Goal: Task Accomplishment & Management: Use online tool/utility

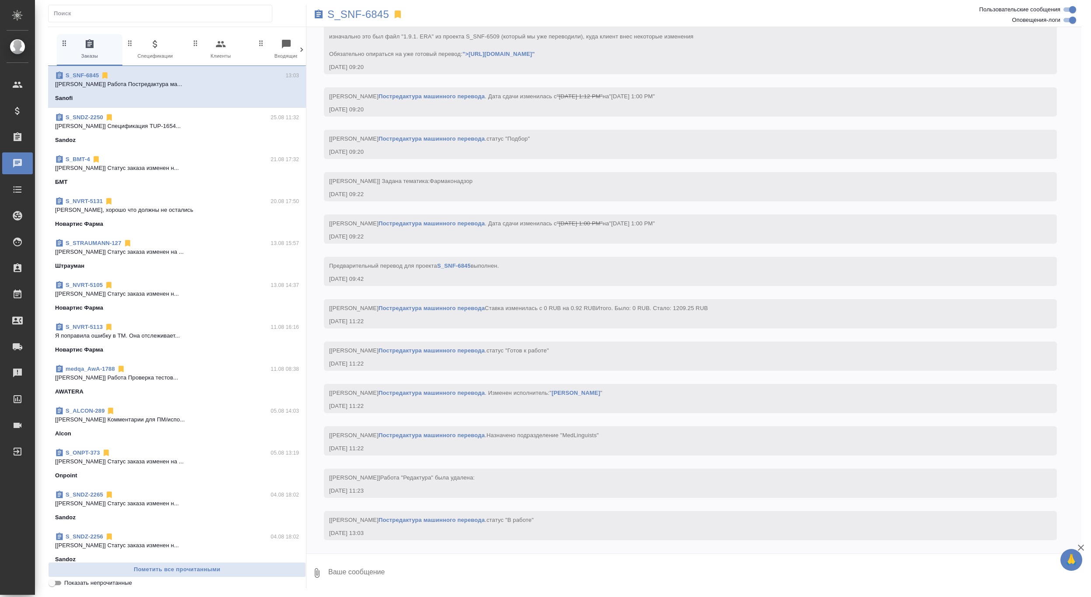
scroll to position [1932, 0]
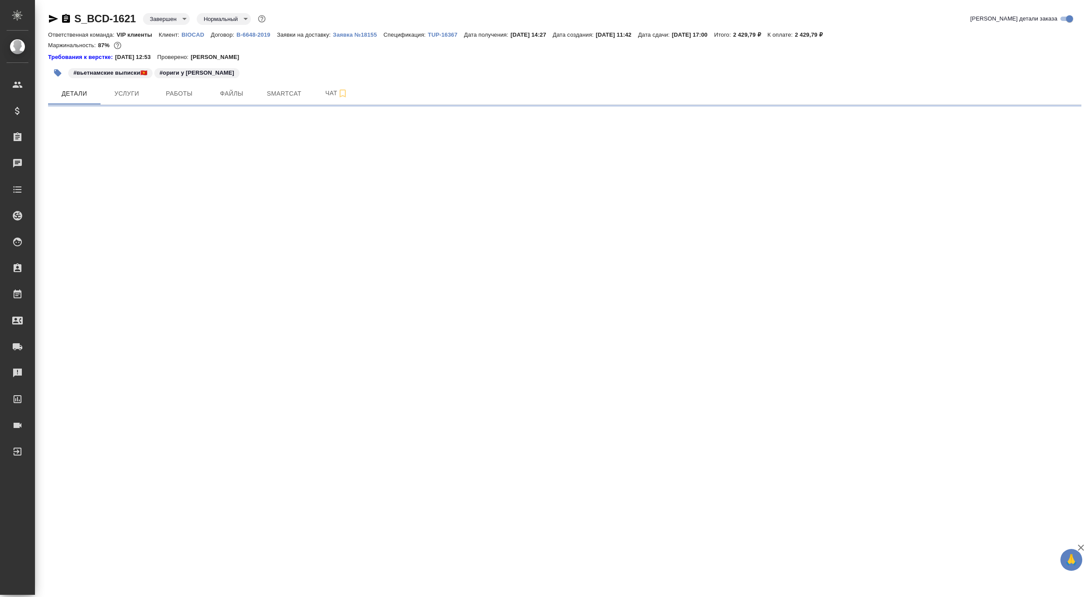
select select "RU"
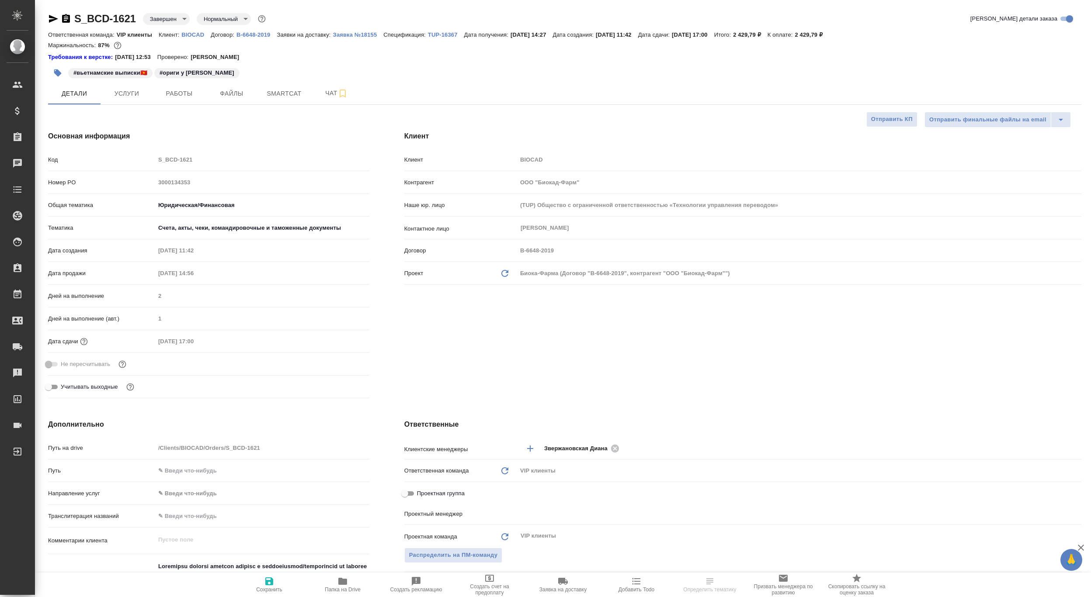
type textarea "x"
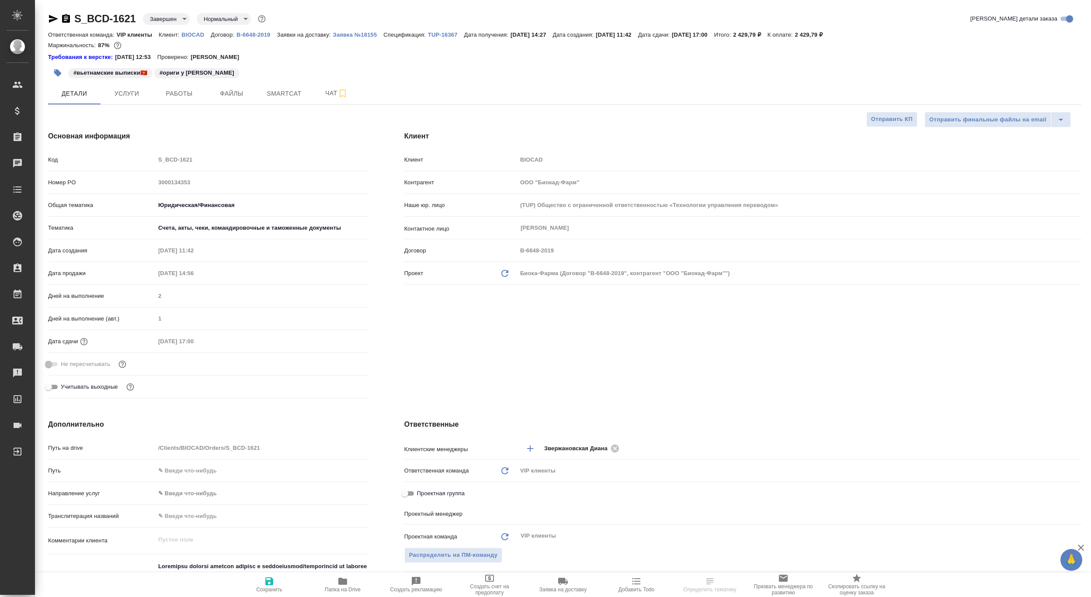
type textarea "x"
type input "[PERSON_NAME]"
type input "[PERSON_NAME]pavlova"
click at [281, 90] on span "Smartcat" at bounding box center [284, 93] width 42 height 11
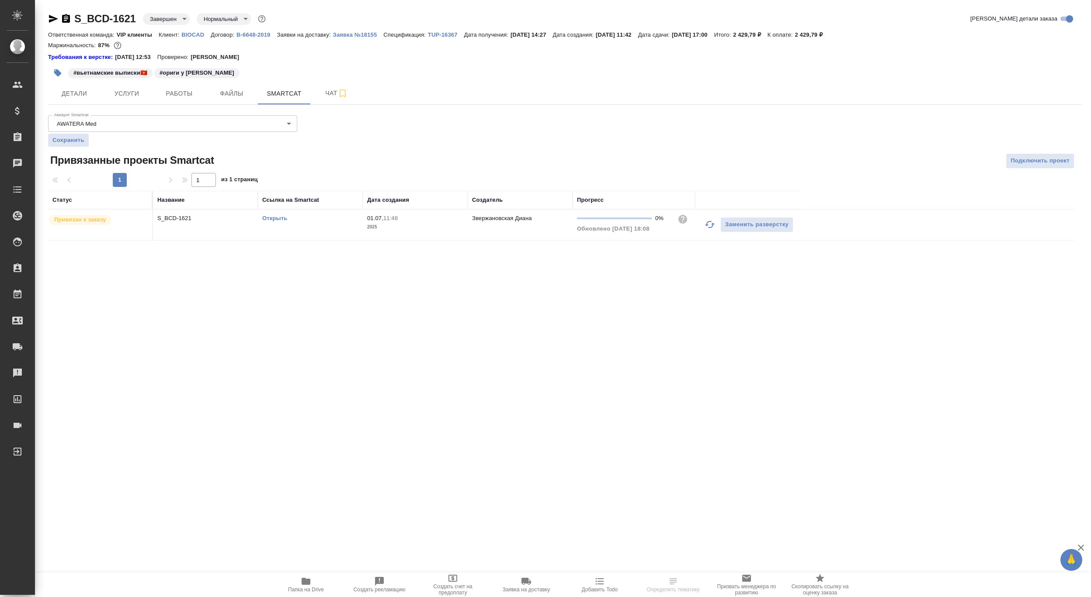
click at [266, 216] on link "Открыть" at bounding box center [274, 218] width 25 height 7
